Goal: Task Accomplishment & Management: Use online tool/utility

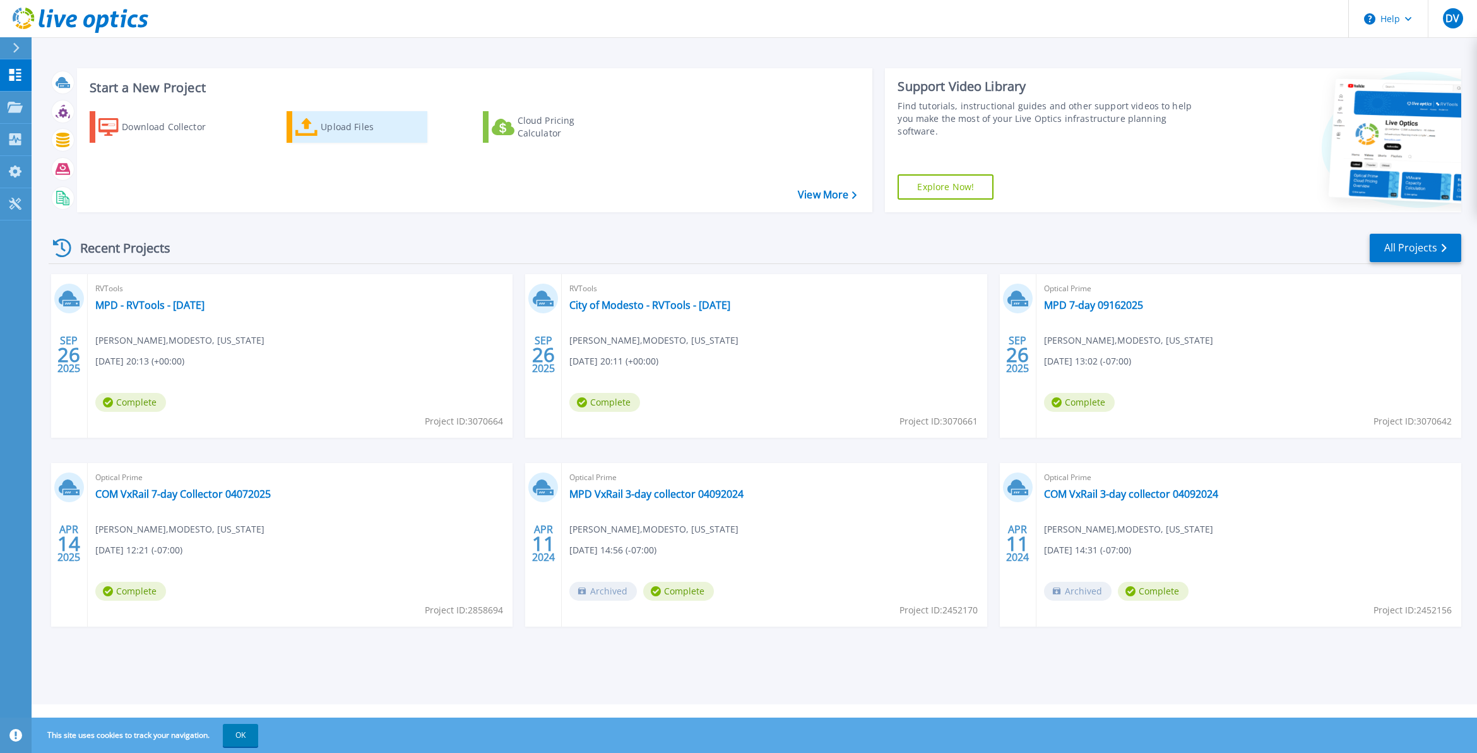
click at [311, 116] on link "Upload Files" at bounding box center [357, 127] width 141 height 32
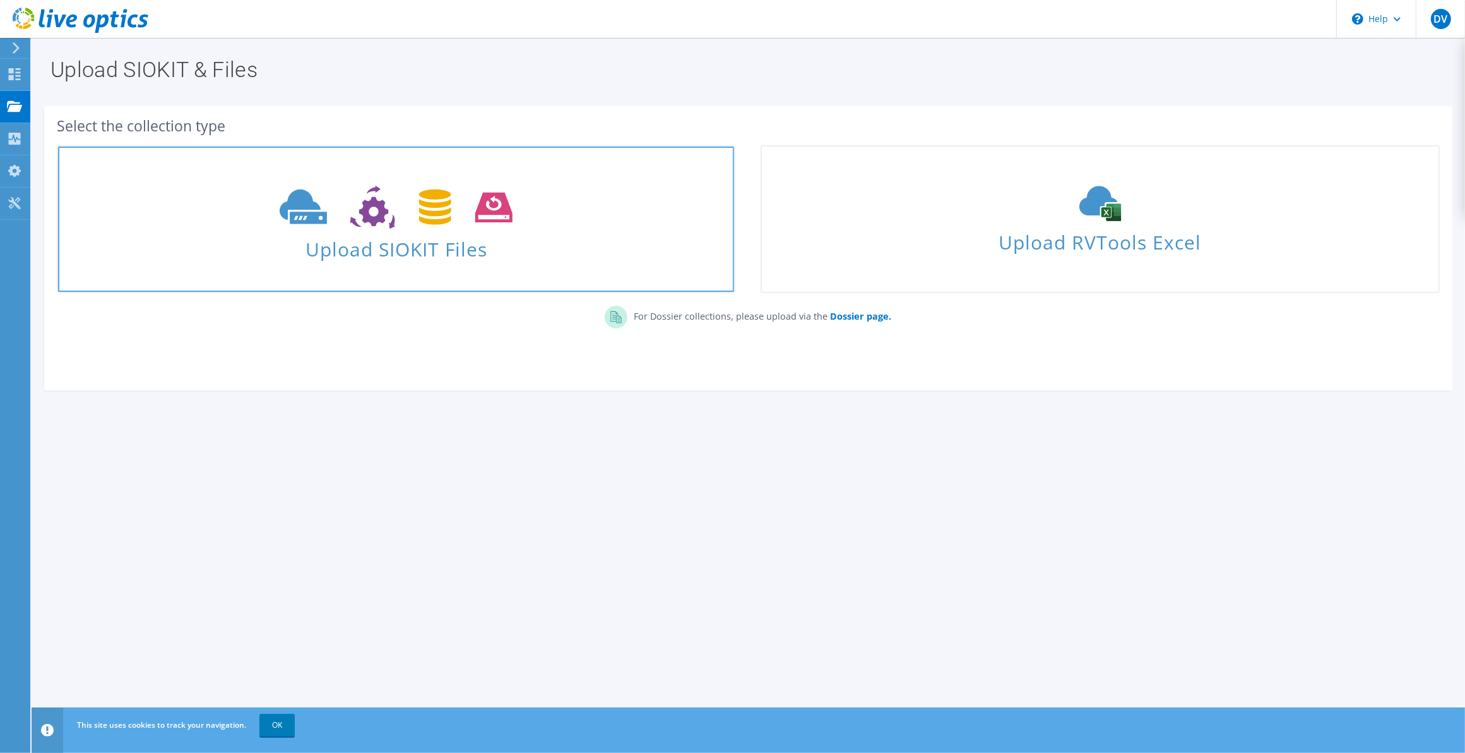
click at [453, 203] on icon at bounding box center [396, 208] width 233 height 44
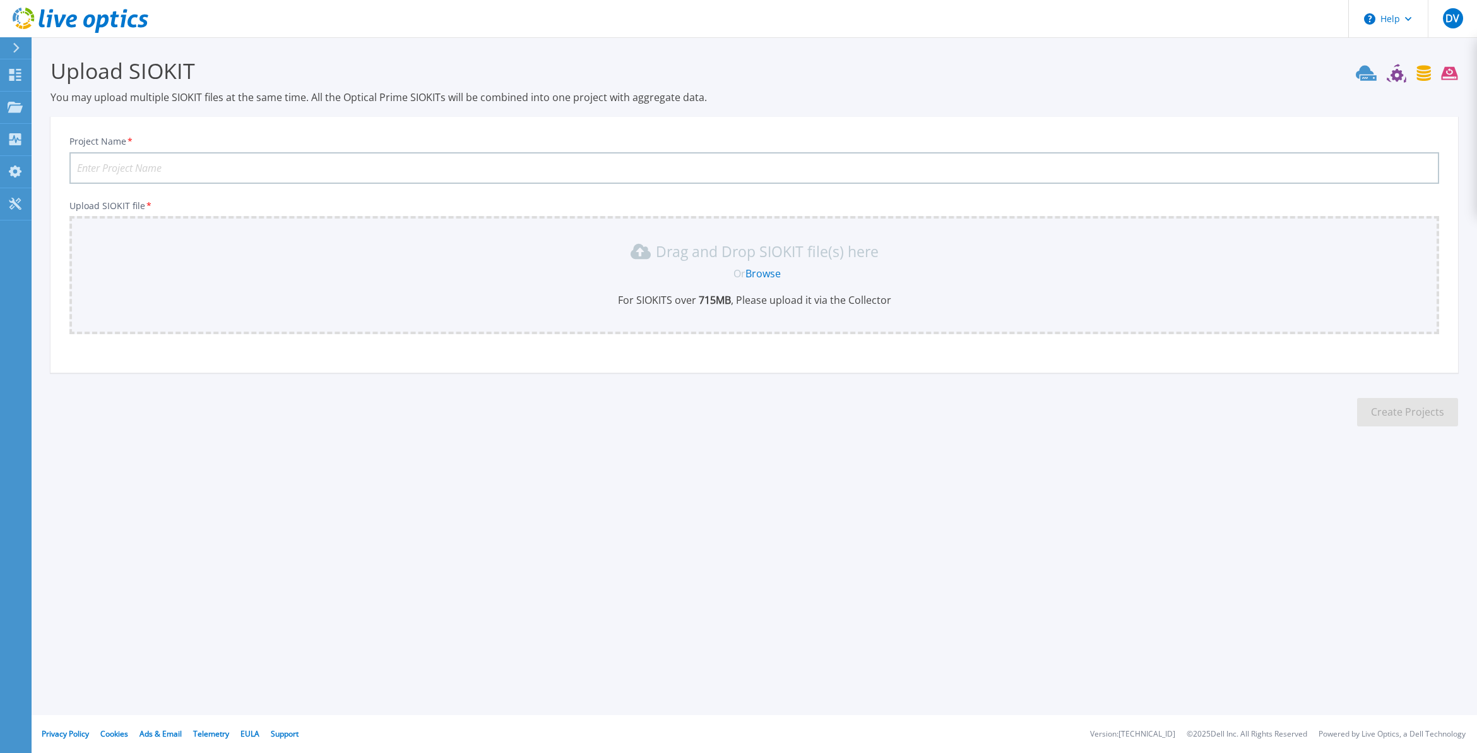
click at [193, 164] on input "Project Name *" at bounding box center [754, 168] width 1370 height 32
type input "COM"
click at [14, 67] on link "Dashboard Dashboard" at bounding box center [16, 75] width 32 height 32
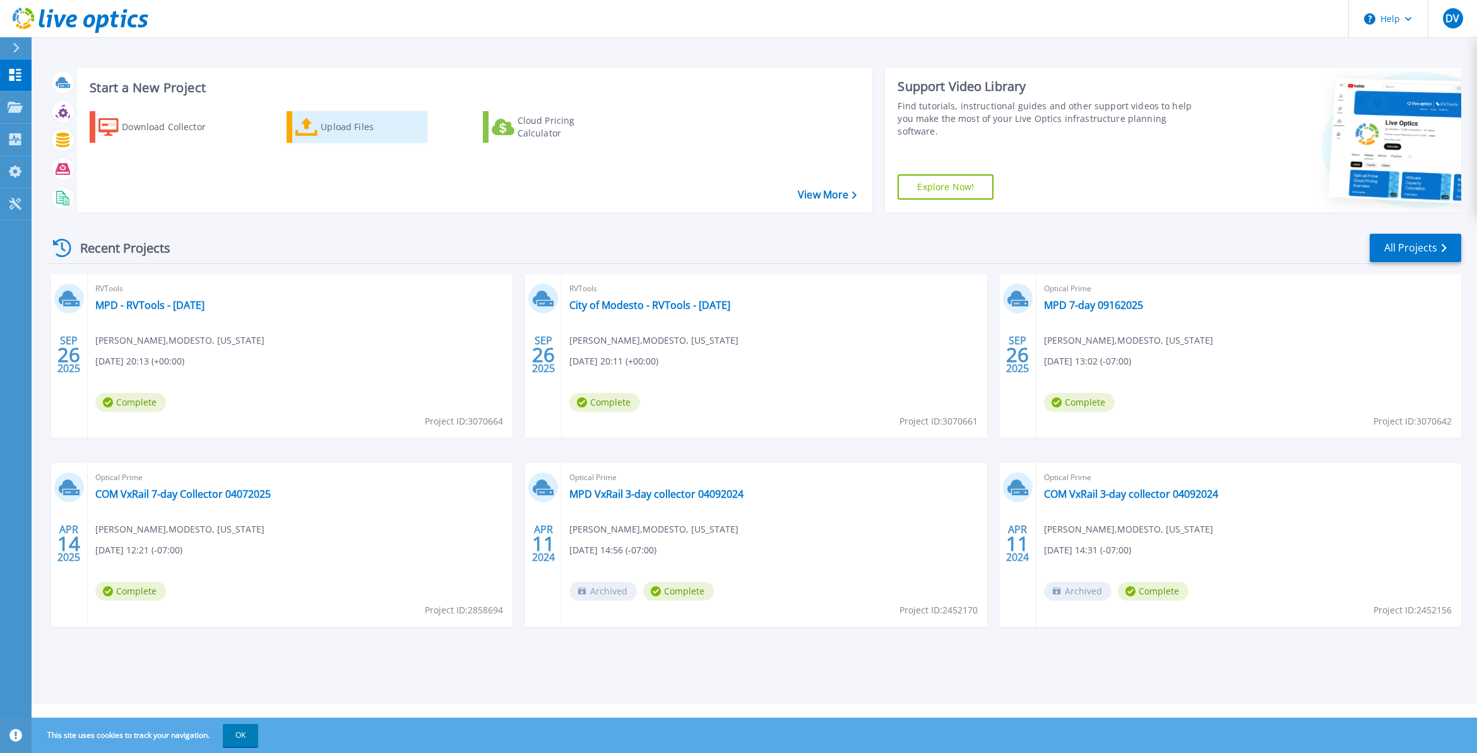
click at [338, 131] on div "Upload Files" at bounding box center [371, 126] width 101 height 25
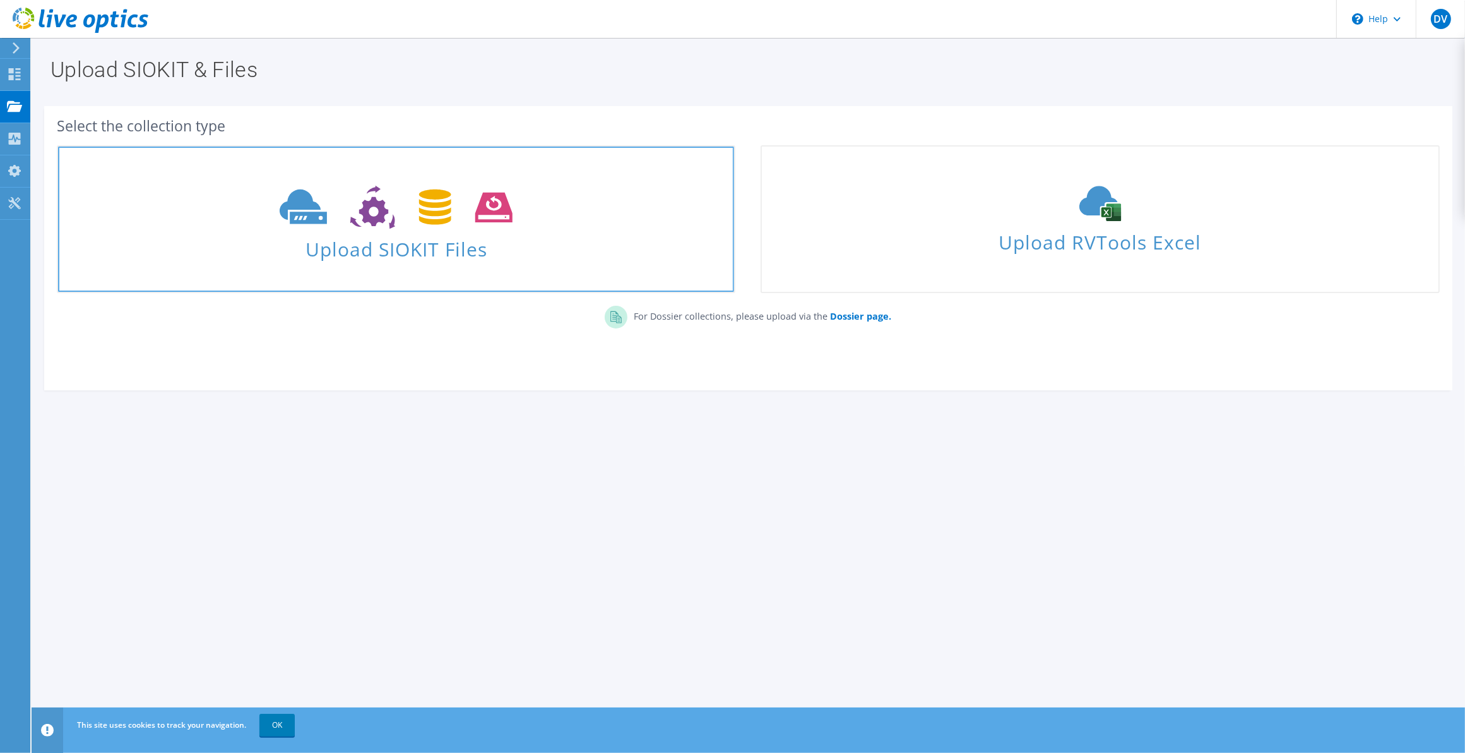
click at [441, 239] on span "Upload SIOKIT Files" at bounding box center [396, 245] width 676 height 27
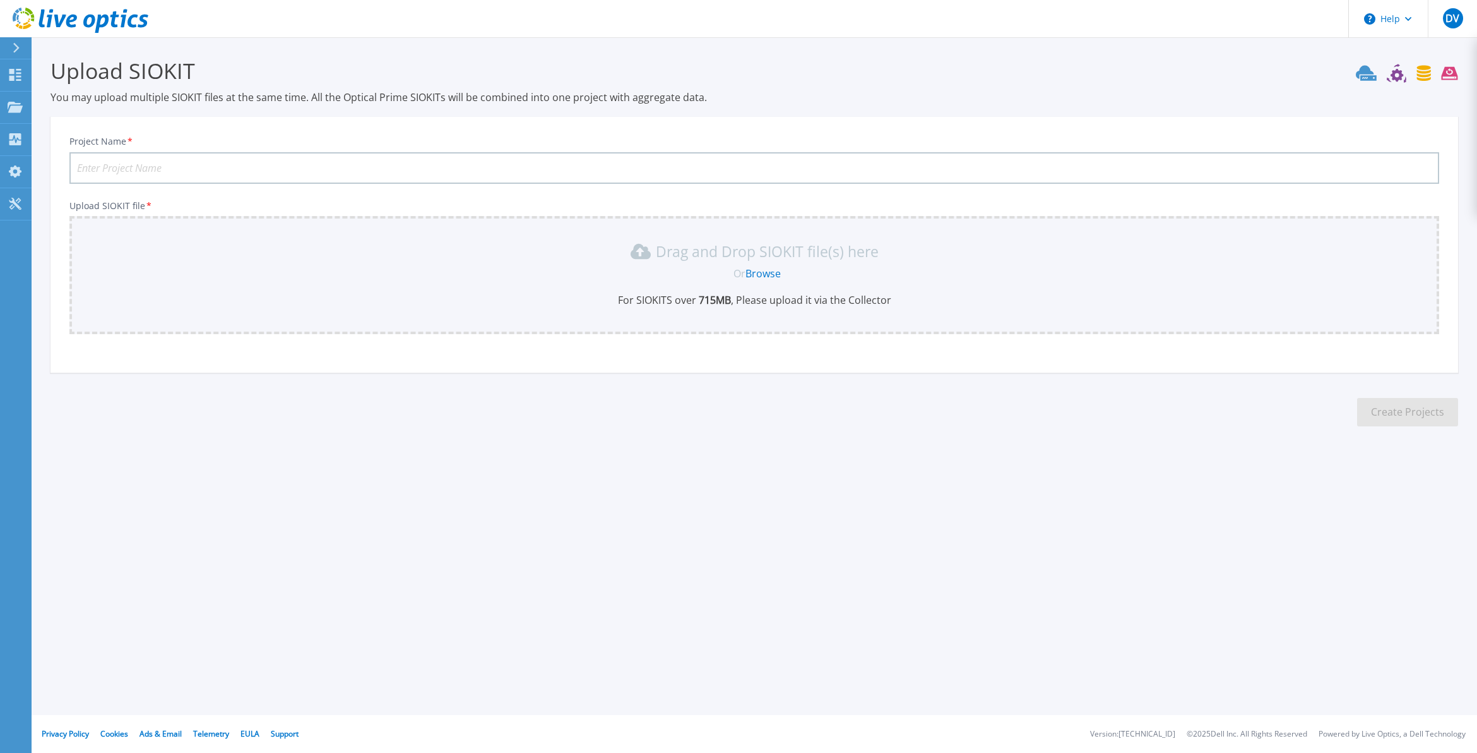
click at [374, 162] on input "Project Name *" at bounding box center [754, 168] width 1370 height 32
click at [770, 266] on link "Browse" at bounding box center [763, 273] width 35 height 14
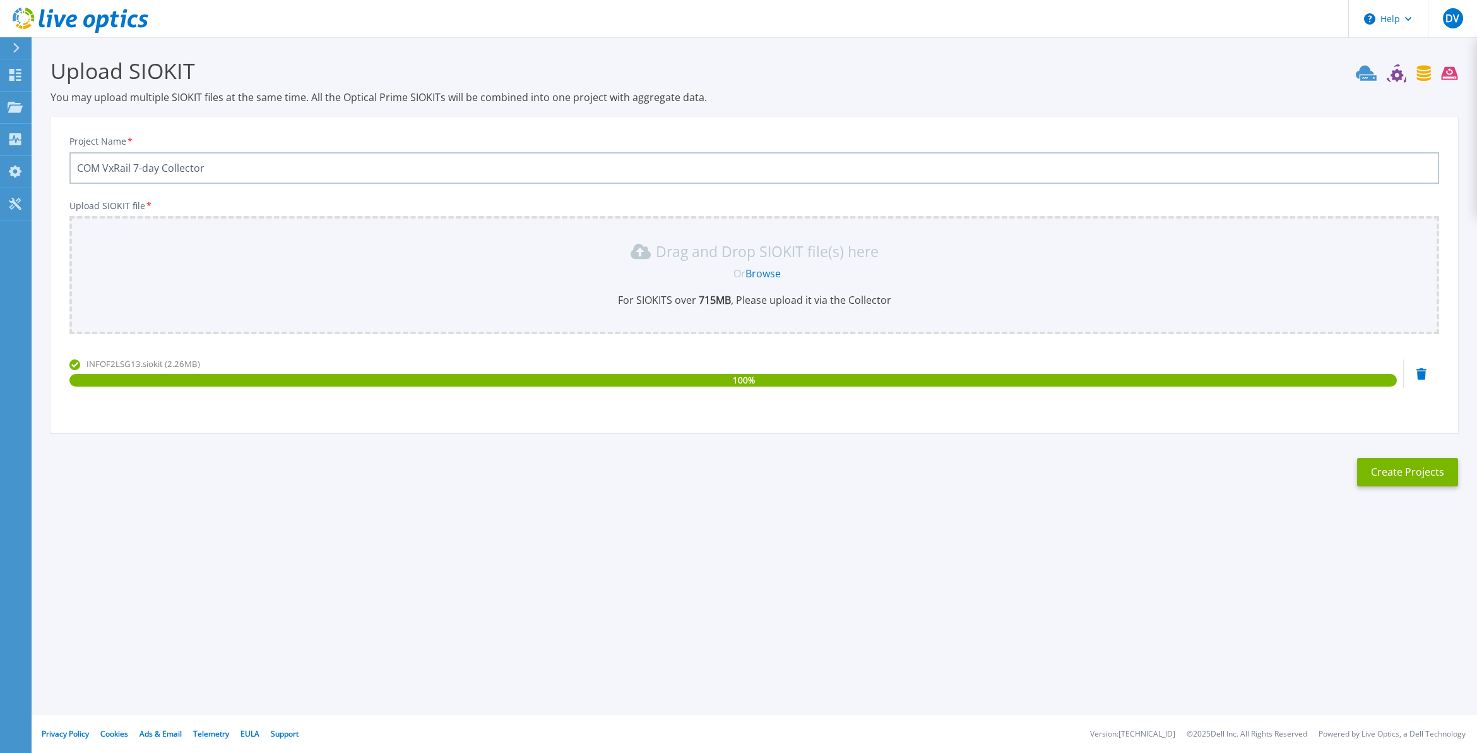
click at [262, 164] on input "COM VxRail 7-day Collector" at bounding box center [754, 168] width 1370 height 32
type input "COM VxRail 7-day Collector 10062025"
click at [1419, 469] on button "Create Projects" at bounding box center [1407, 472] width 101 height 28
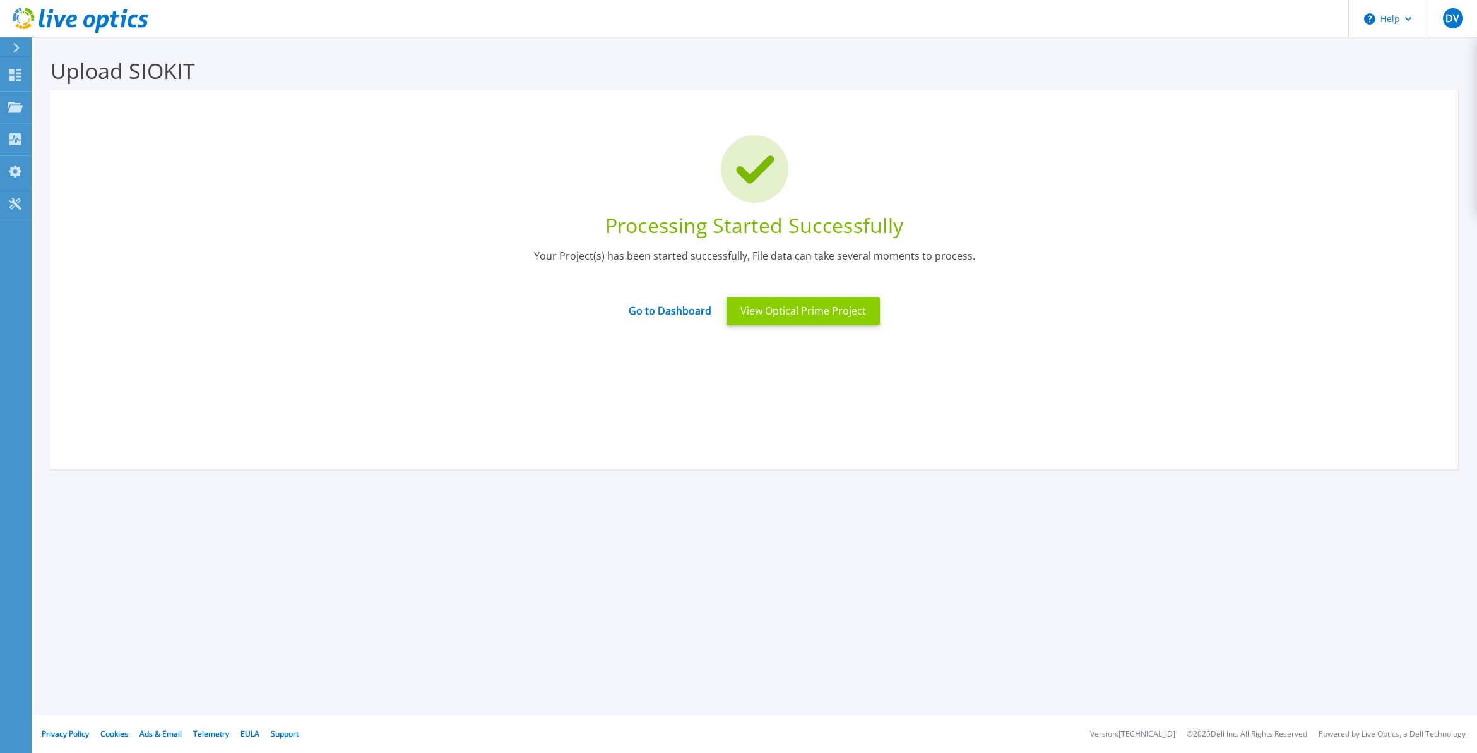
click at [809, 314] on button "View Optical Prime Project" at bounding box center [803, 311] width 153 height 28
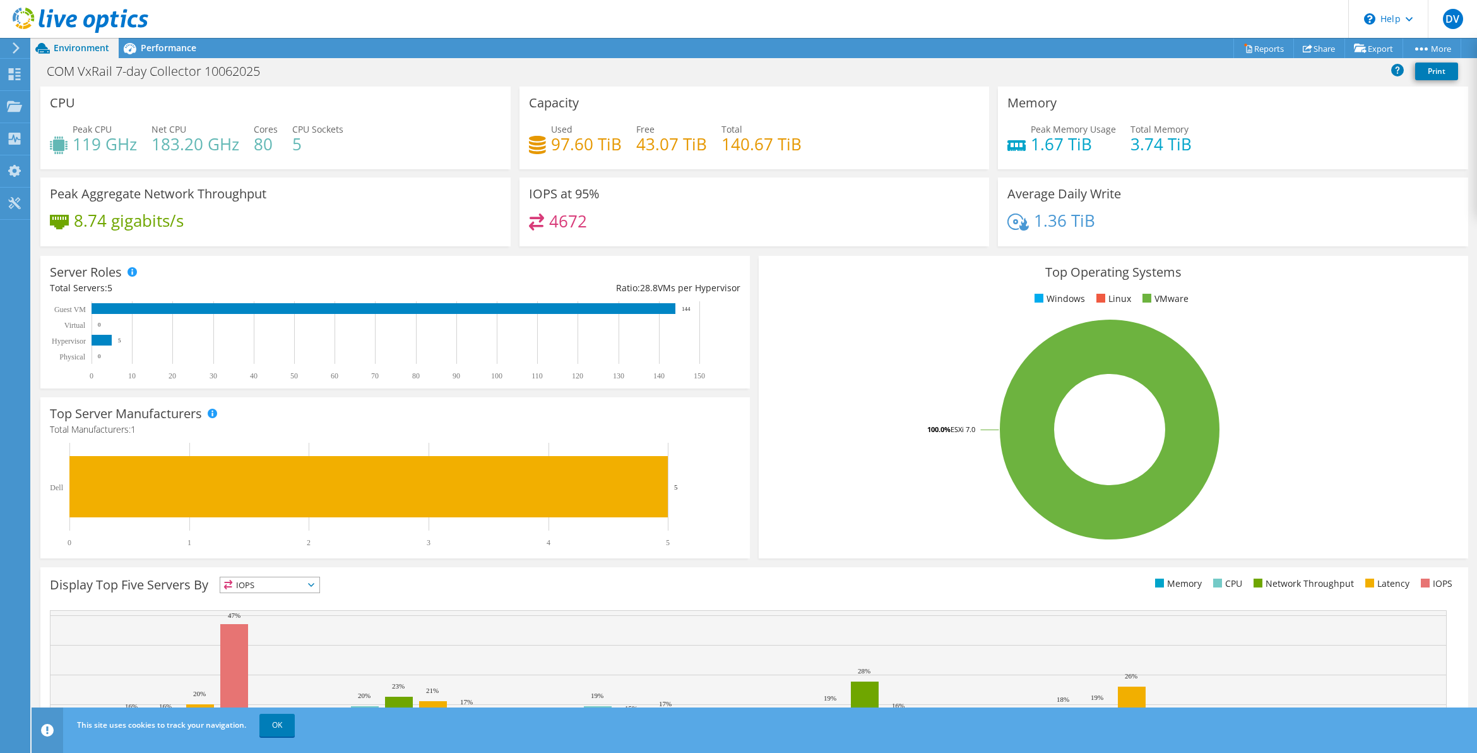
click at [199, 131] on div "Net CPU 183.20 GHz" at bounding box center [196, 136] width 88 height 28
click at [172, 51] on span "Performance" at bounding box center [169, 48] width 56 height 12
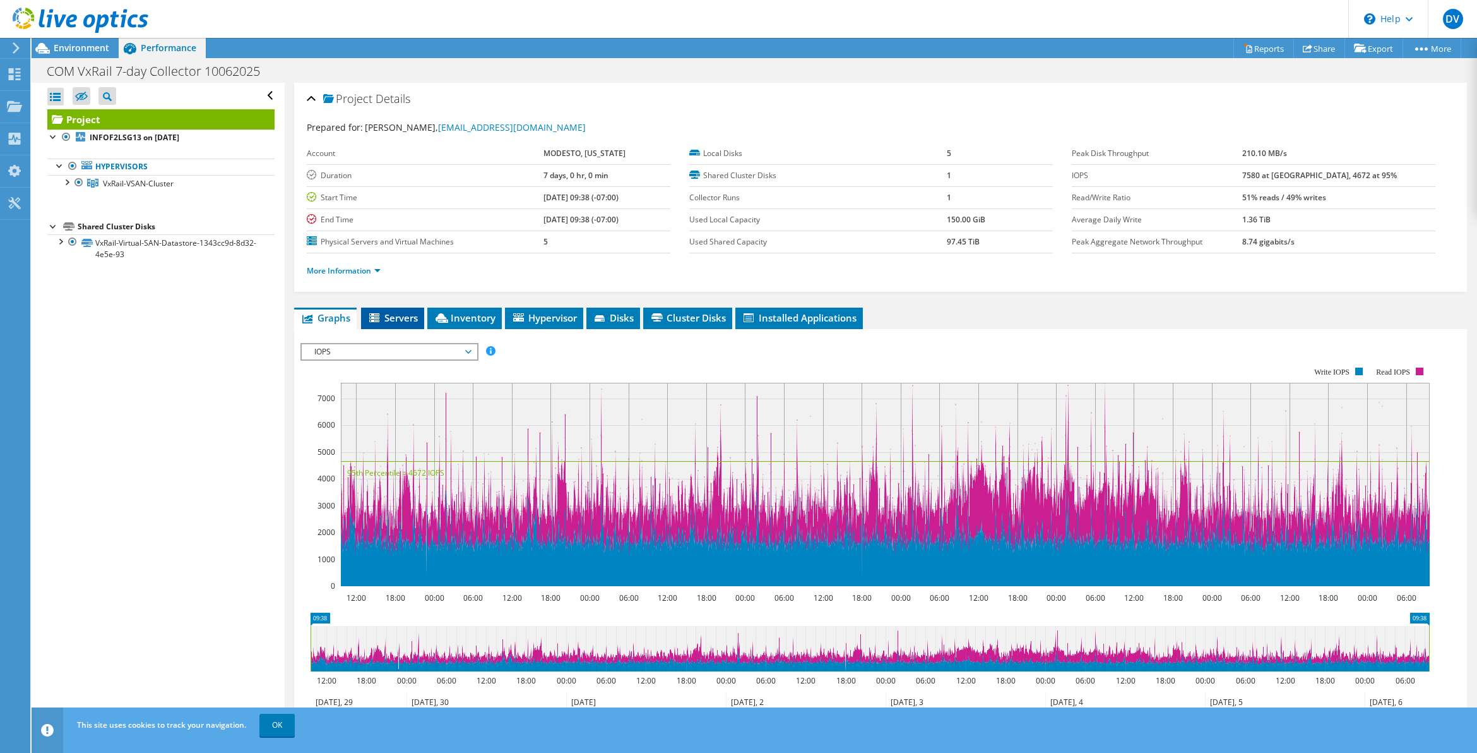
click at [386, 326] on li "Servers" at bounding box center [392, 317] width 63 height 21
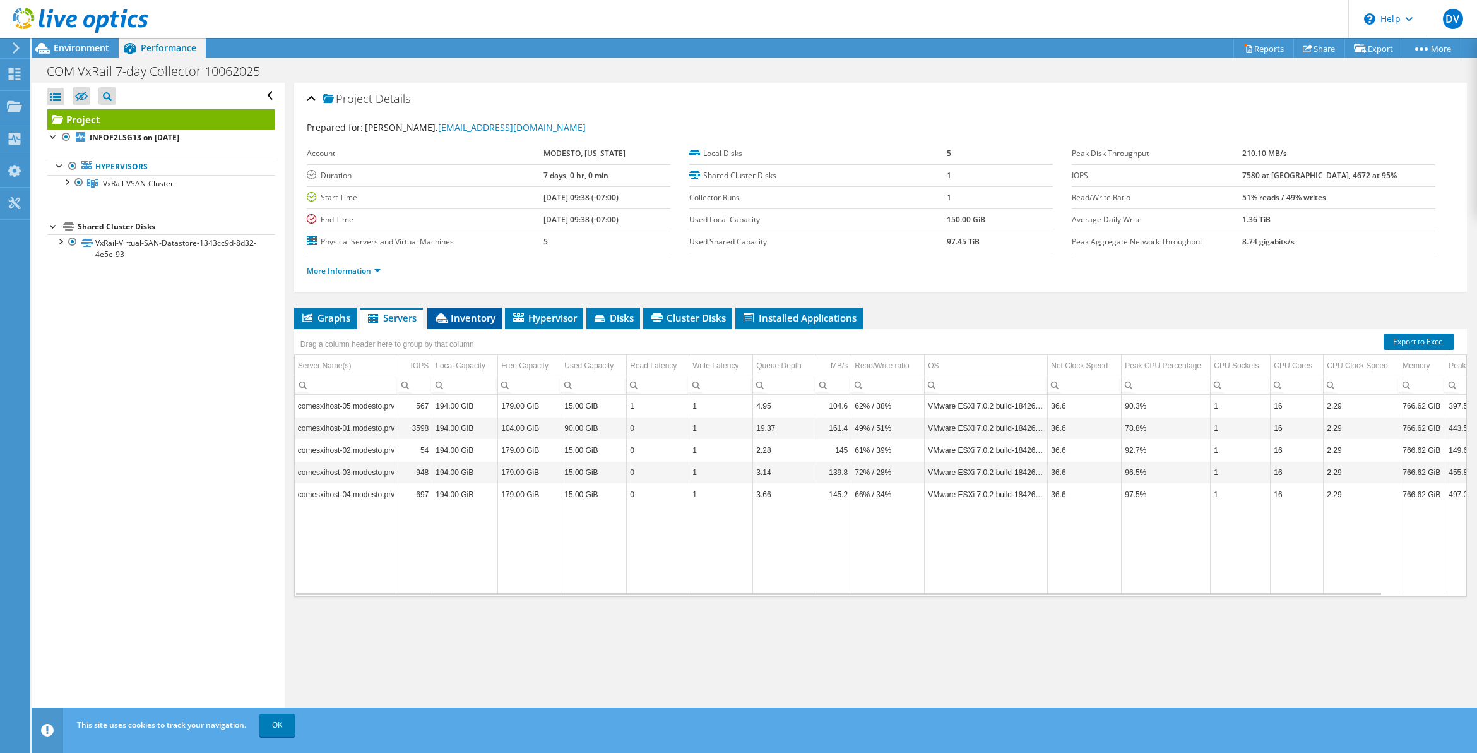
click at [465, 323] on span "Inventory" at bounding box center [465, 317] width 62 height 13
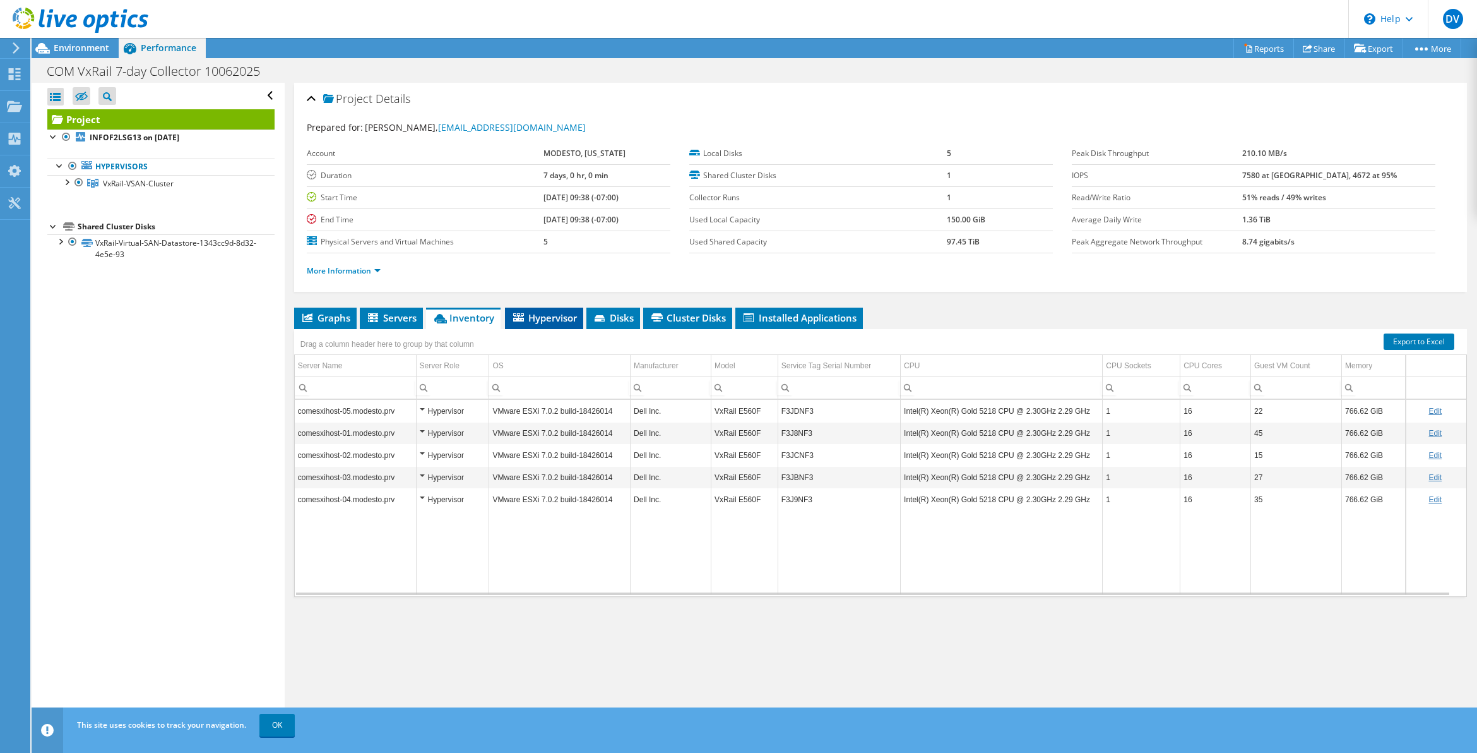
click at [538, 320] on span "Hypervisor" at bounding box center [544, 317] width 66 height 13
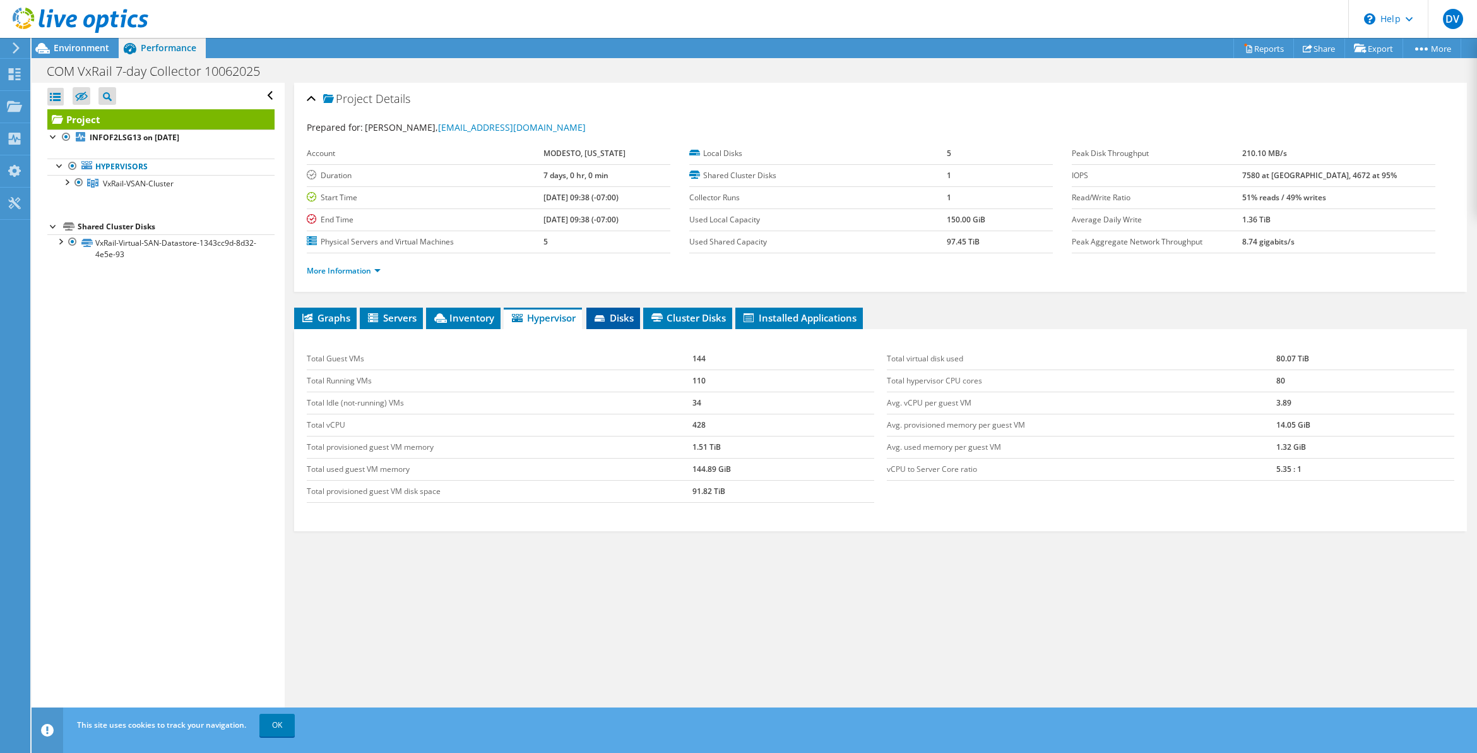
click at [618, 314] on span "Disks" at bounding box center [613, 317] width 41 height 13
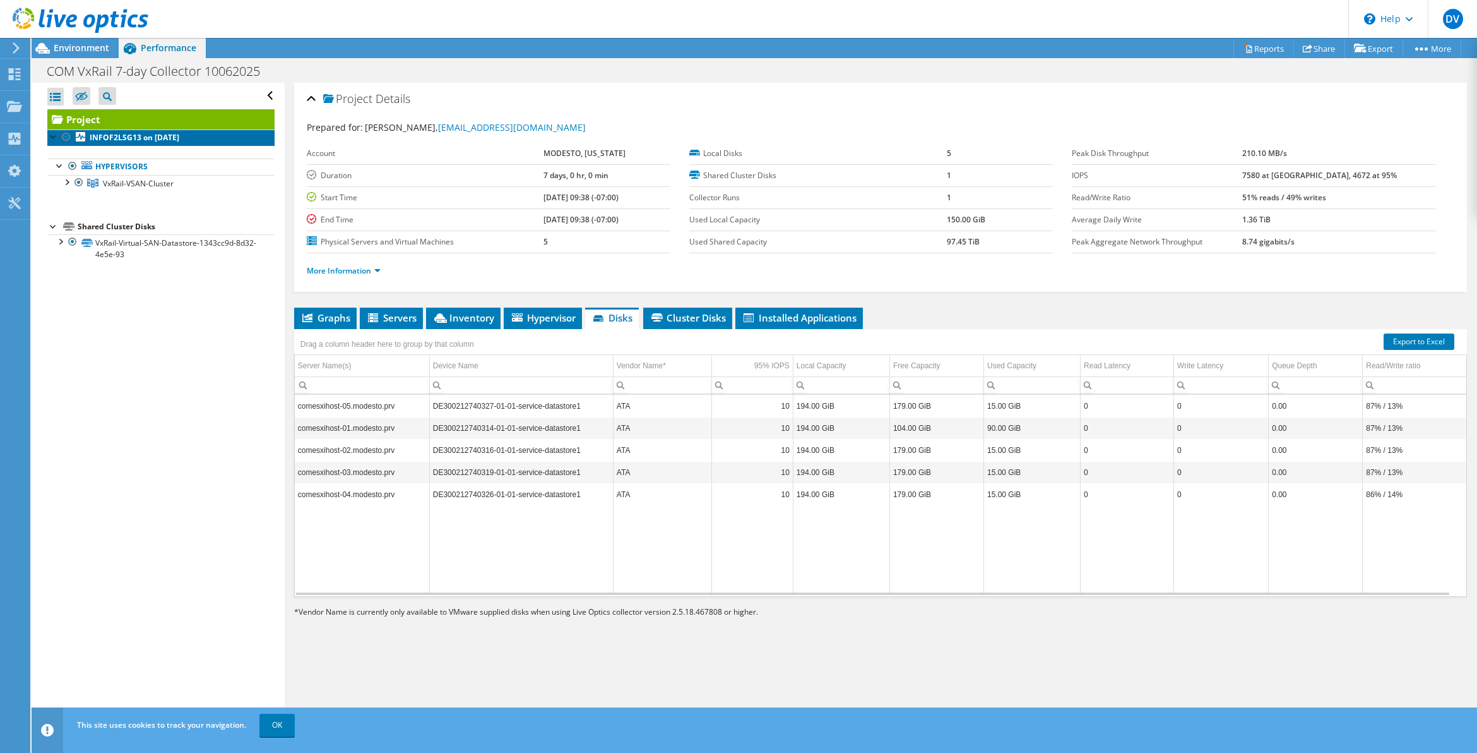
click at [101, 141] on link "INFOF2LSG13 on [DATE]" at bounding box center [160, 137] width 227 height 16
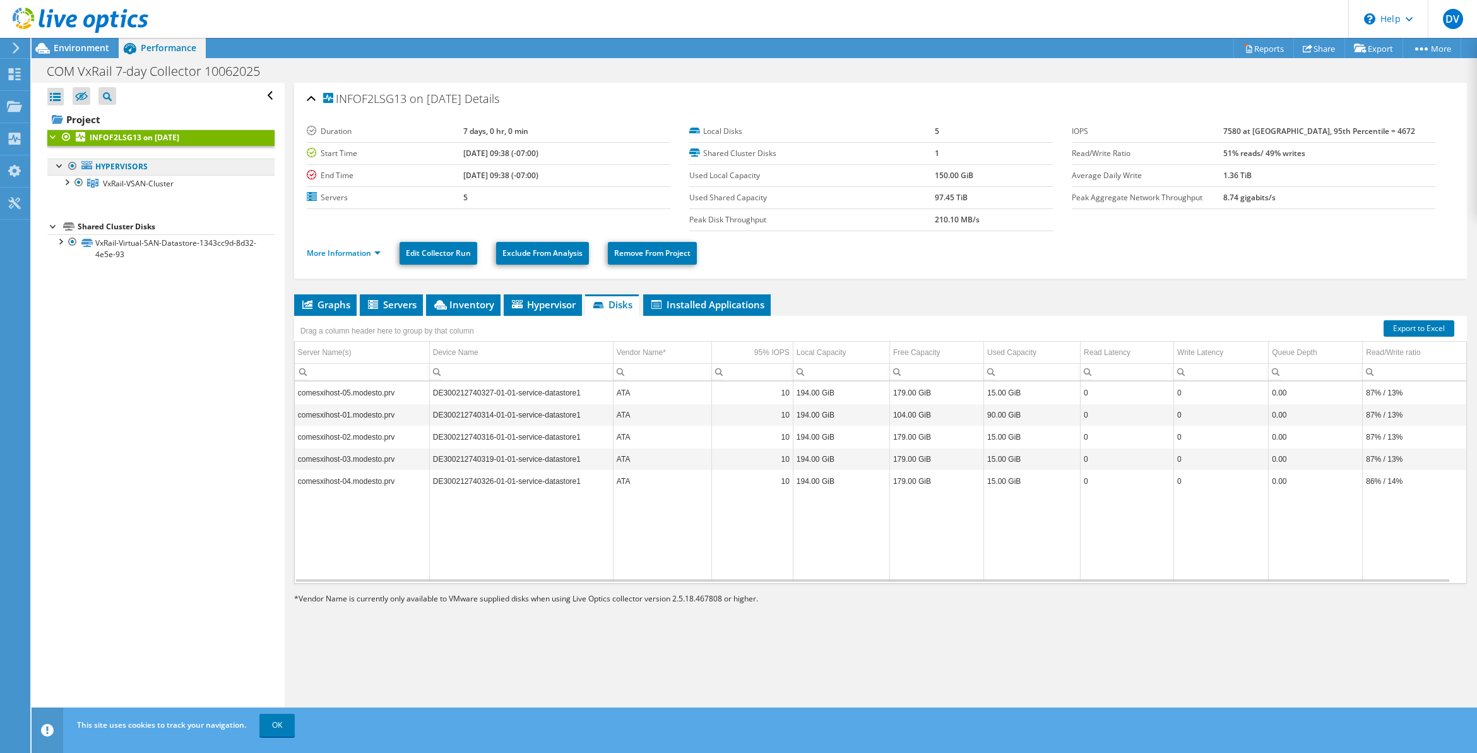
click at [138, 169] on link "Hypervisors" at bounding box center [160, 166] width 227 height 16
click at [77, 49] on span "Environment" at bounding box center [82, 48] width 56 height 12
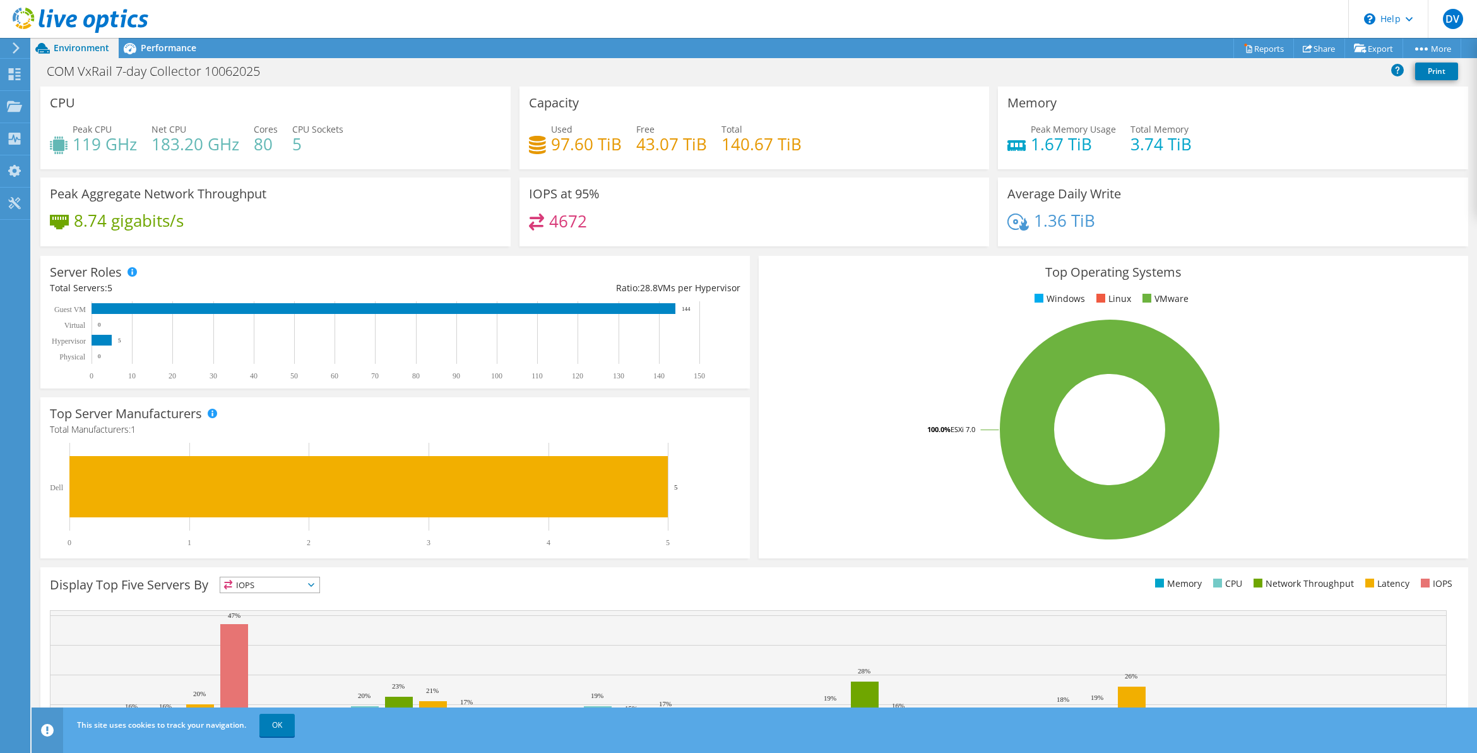
click at [162, 149] on h4 "183.20 GHz" at bounding box center [196, 144] width 88 height 14
click at [116, 137] on h4 "119 GHz" at bounding box center [105, 144] width 64 height 14
click at [7, 71] on icon at bounding box center [14, 74] width 15 height 12
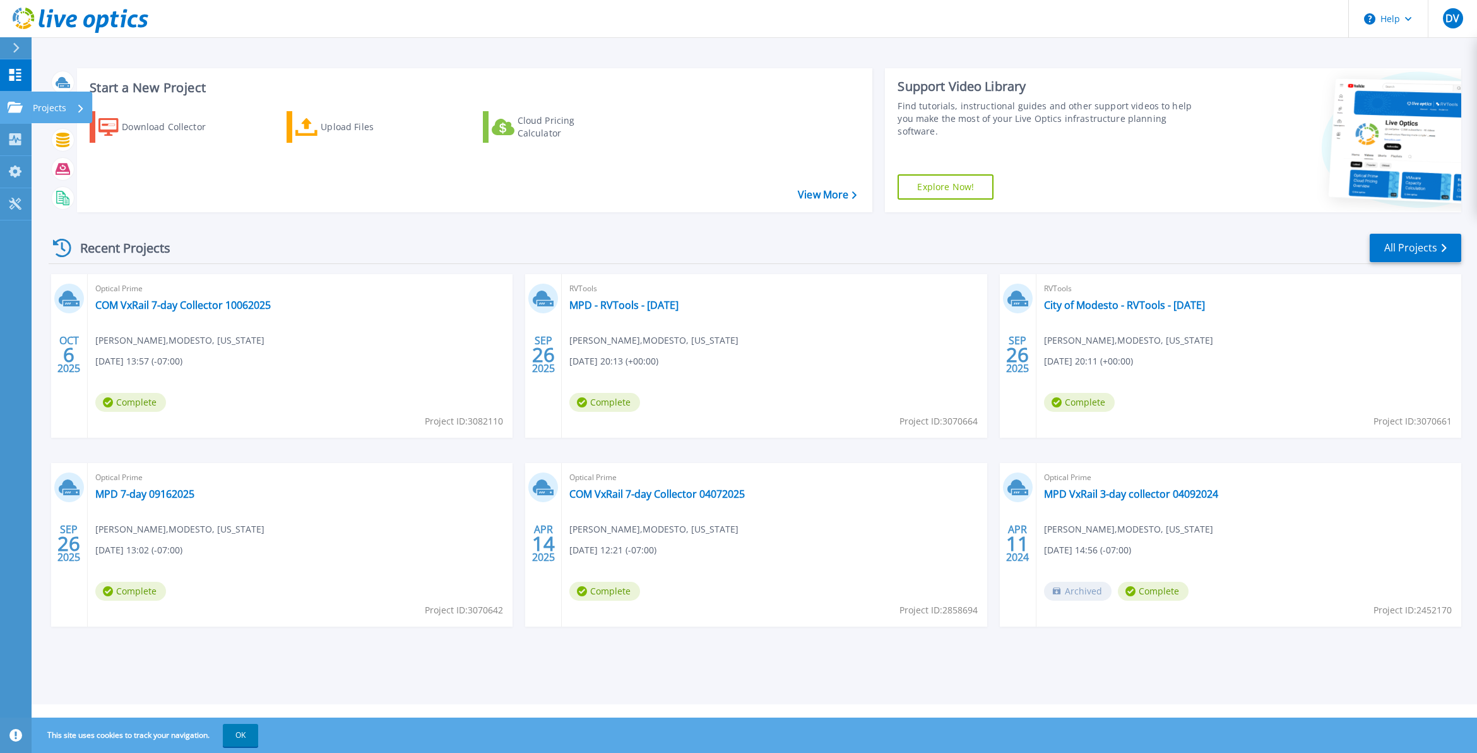
click at [10, 109] on icon at bounding box center [15, 107] width 15 height 11
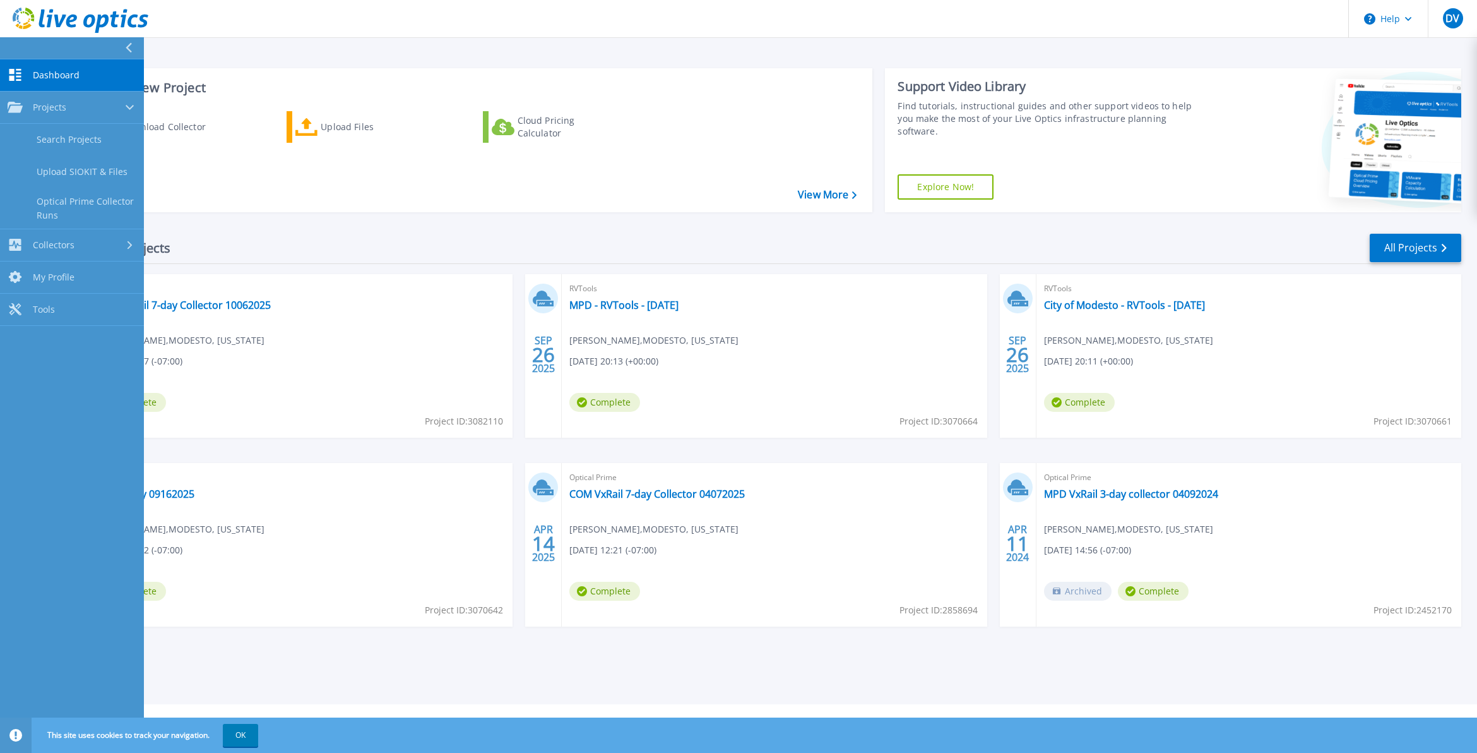
click at [9, 71] on icon at bounding box center [15, 75] width 12 height 12
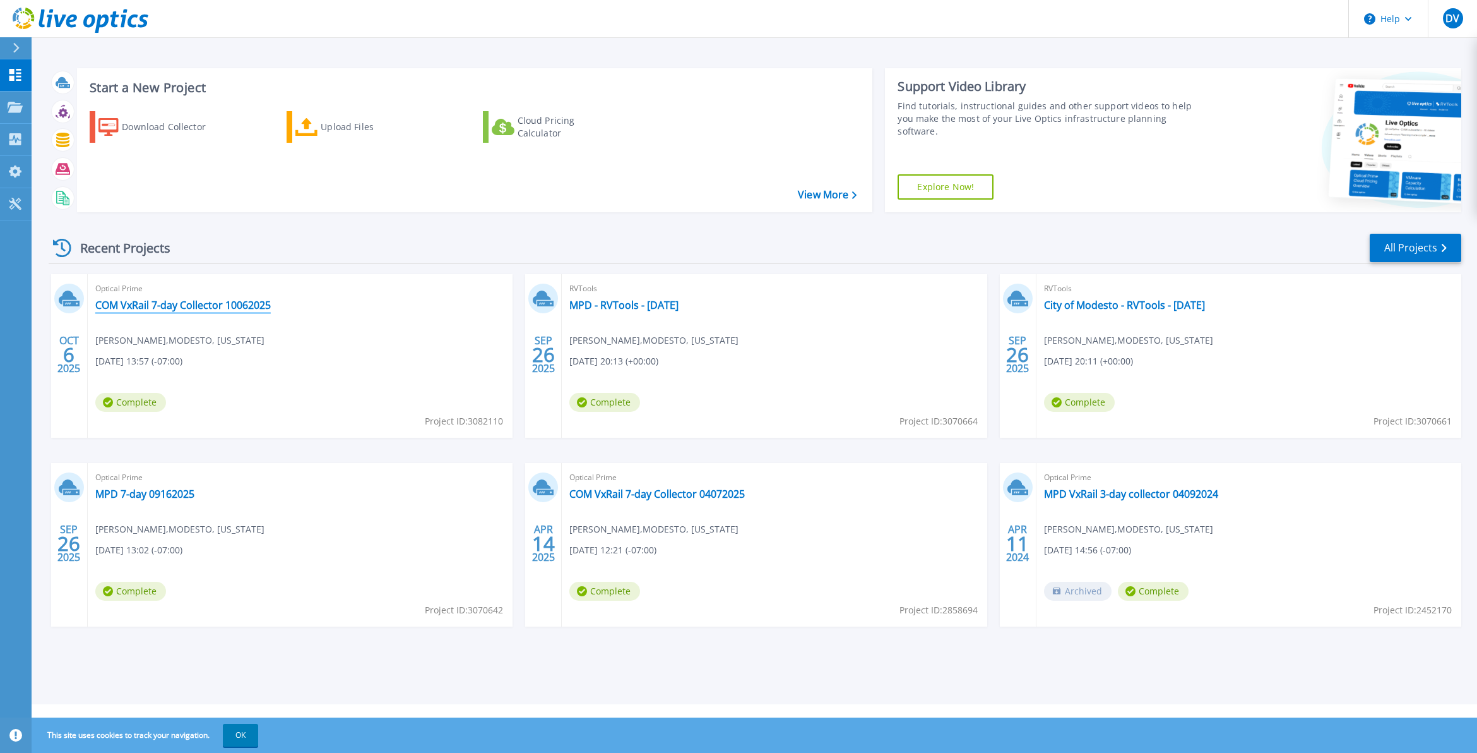
click at [162, 308] on link "COM VxRail 7-day Collector 10062025" at bounding box center [183, 305] width 176 height 13
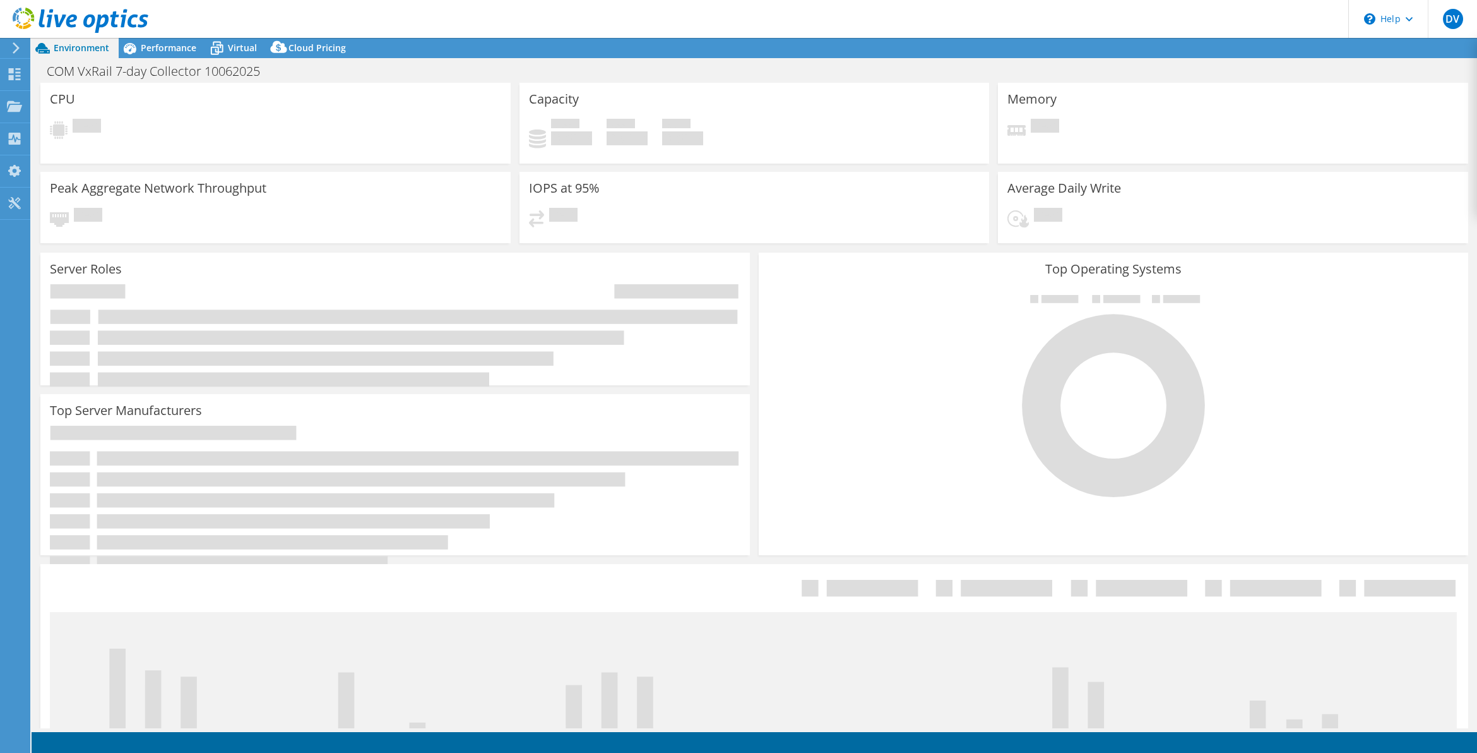
select select "USD"
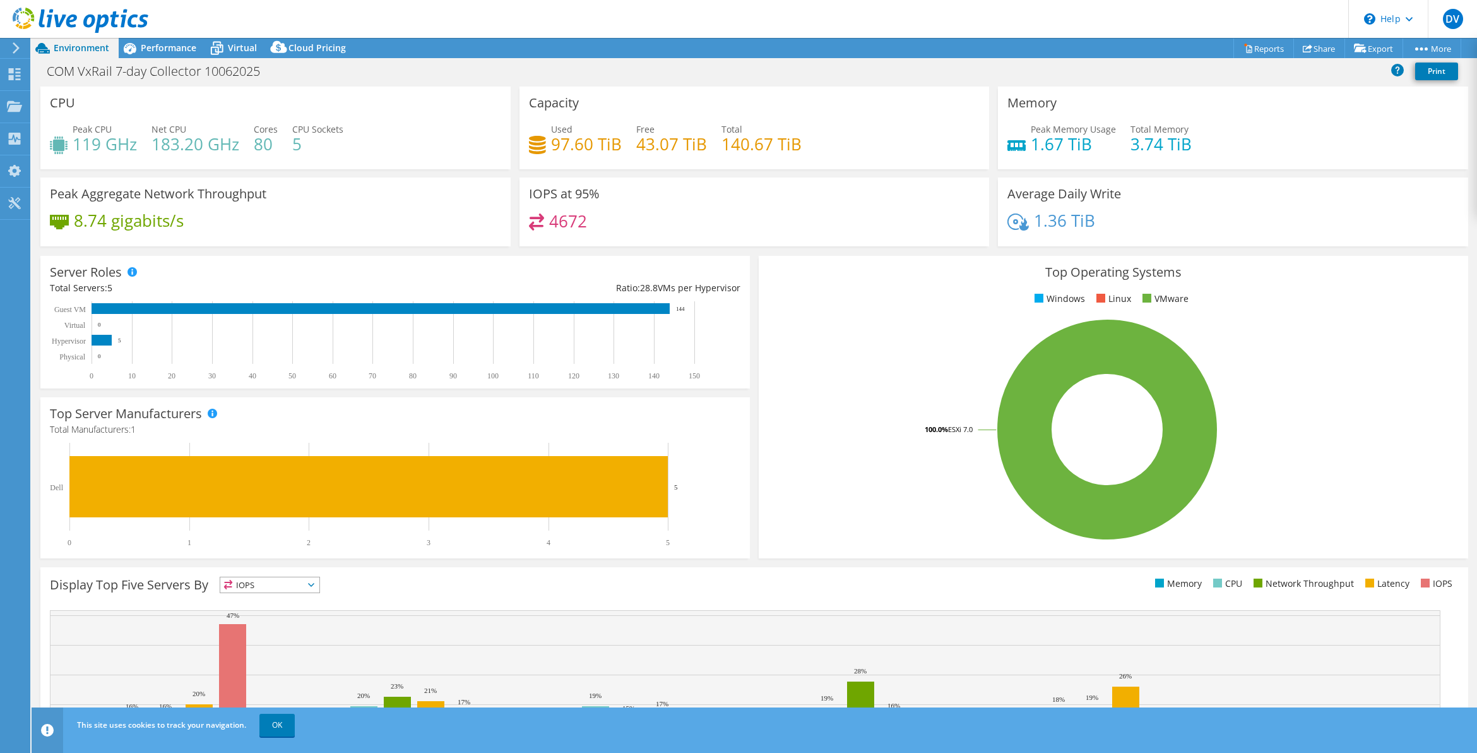
click at [193, 213] on div "8.74 gigabits/s" at bounding box center [275, 226] width 451 height 27
click at [197, 191] on h3 "Peak Aggregate Network Throughput" at bounding box center [158, 194] width 217 height 14
click at [161, 44] on span "Performance" at bounding box center [169, 48] width 56 height 12
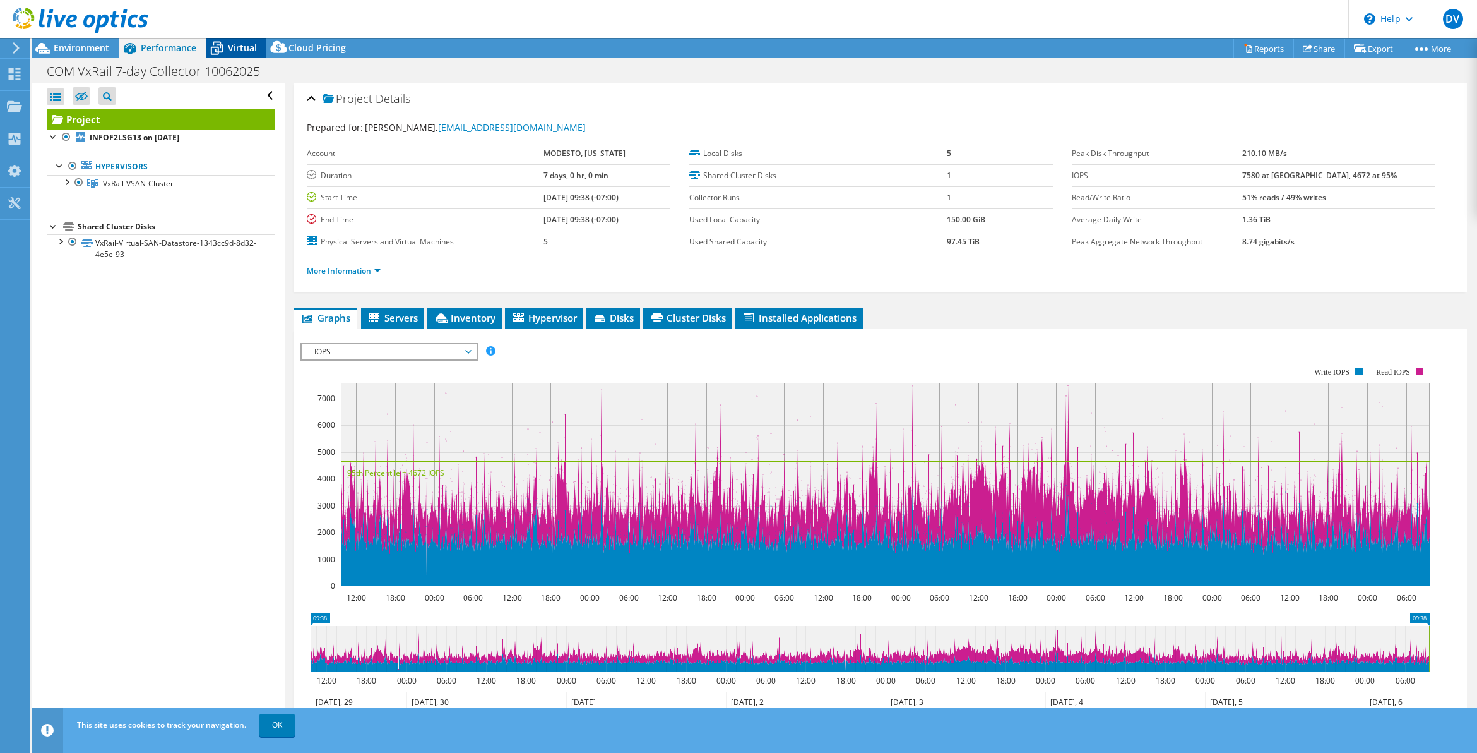
click at [242, 48] on span "Virtual" at bounding box center [242, 48] width 29 height 12
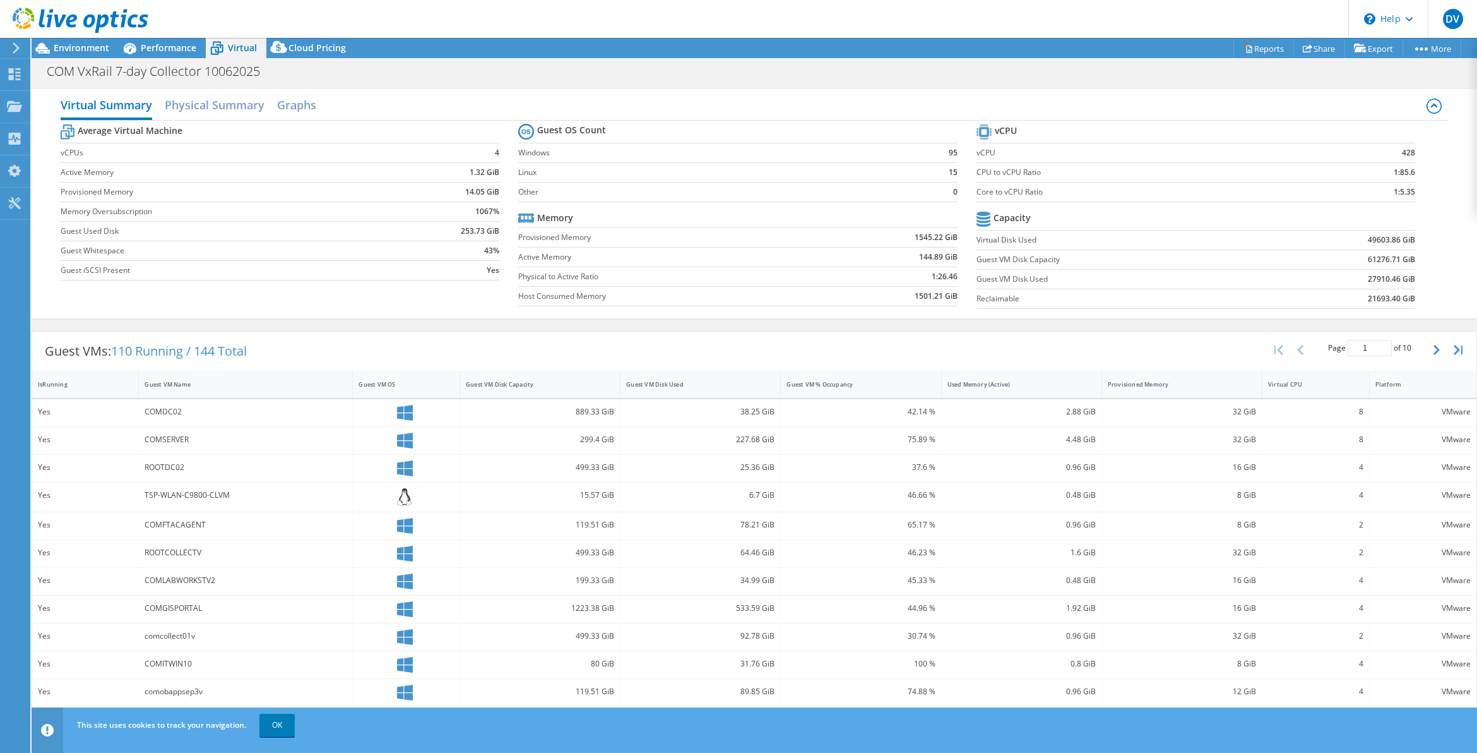
click at [176, 433] on div "COMSERVER" at bounding box center [246, 440] width 202 height 14
click at [174, 443] on div "COMSERVER" at bounding box center [246, 440] width 202 height 14
click at [202, 103] on h2 "Physical Summary" at bounding box center [215, 106] width 100 height 28
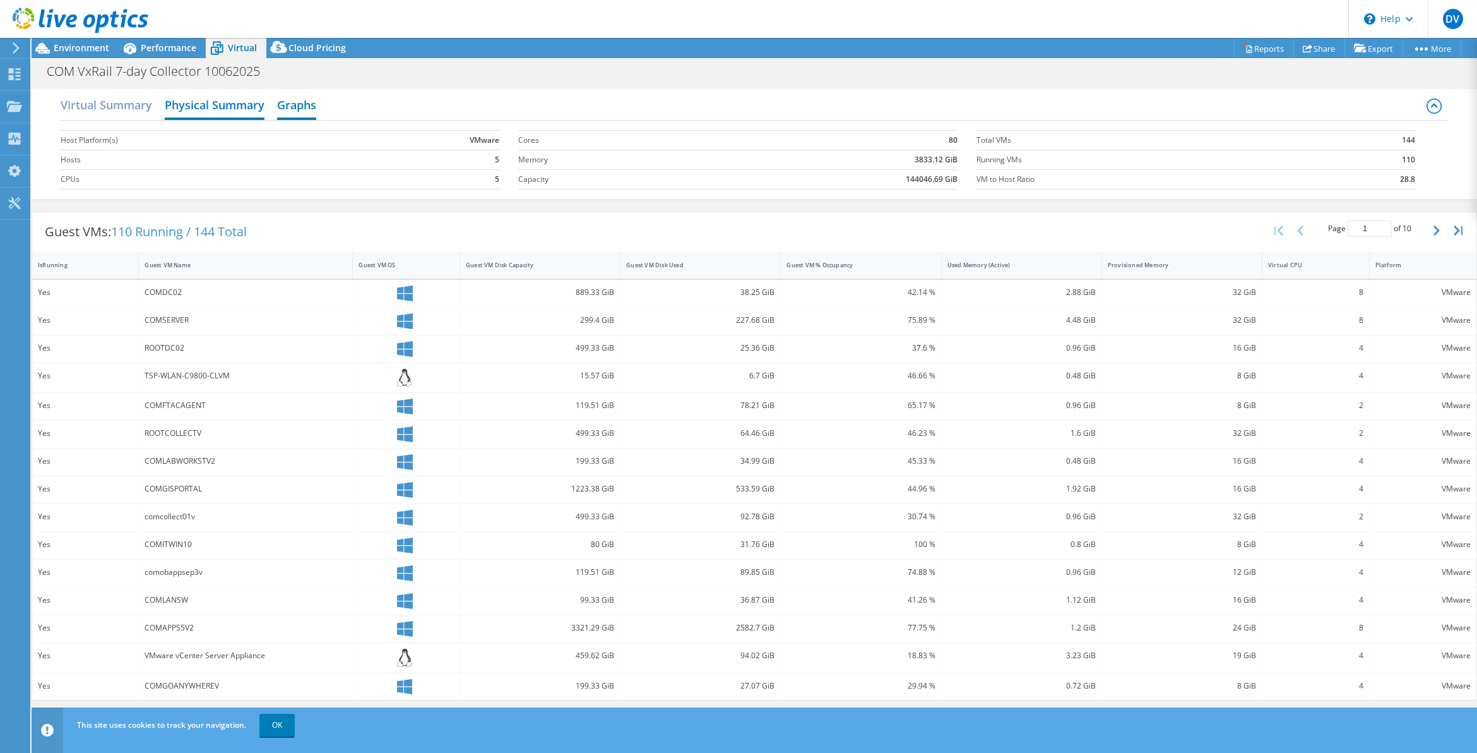
click at [292, 100] on h2 "Graphs" at bounding box center [296, 106] width 39 height 28
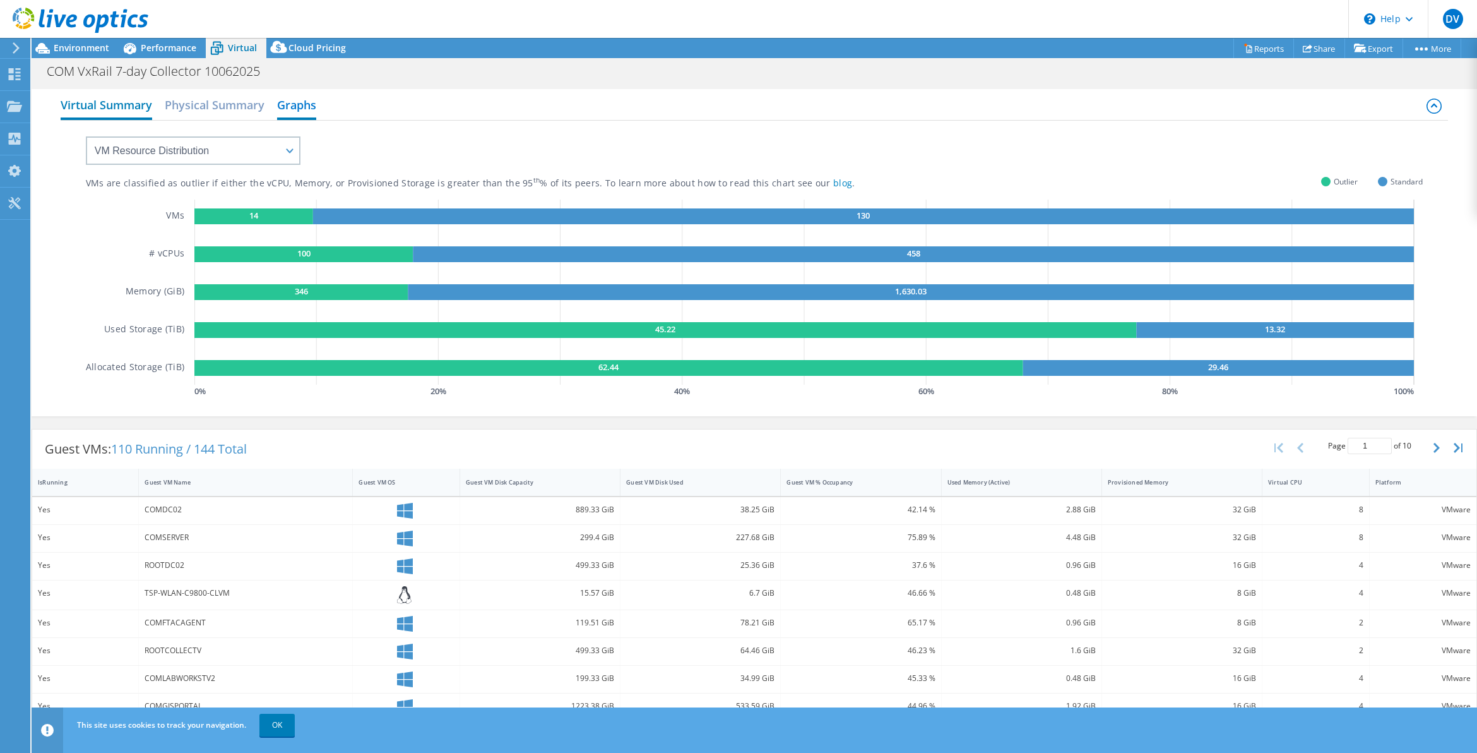
click at [134, 108] on h2 "Virtual Summary" at bounding box center [107, 106] width 92 height 28
